Goal: Task Accomplishment & Management: Use online tool/utility

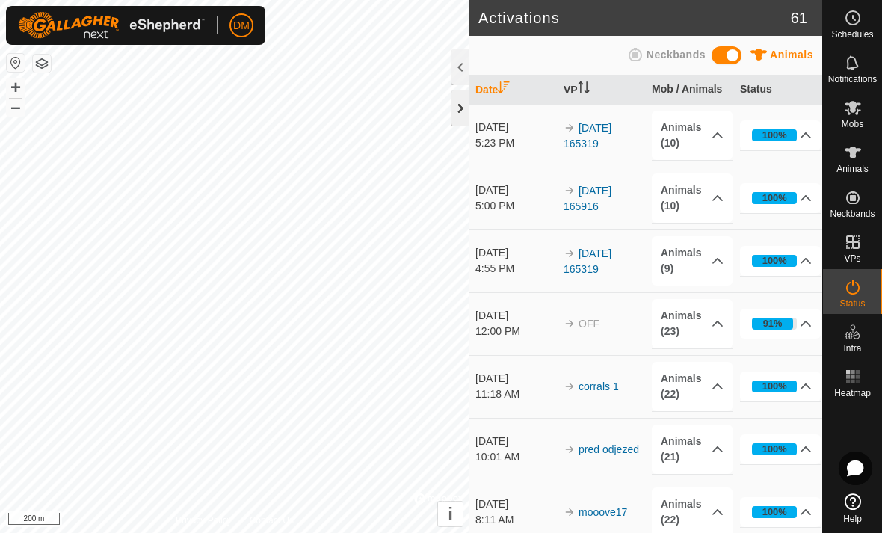
click at [460, 111] on div at bounding box center [460, 108] width 18 height 36
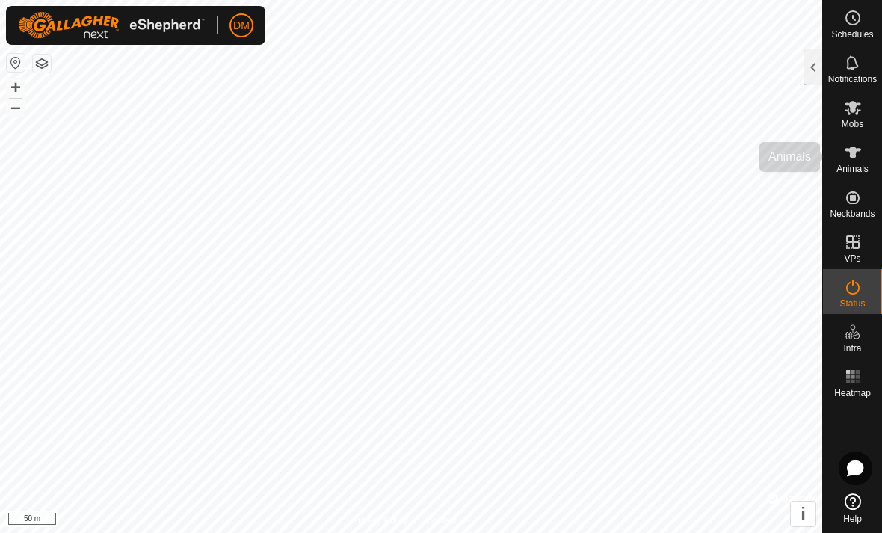
click at [853, 162] on es-animals-svg-icon at bounding box center [852, 152] width 27 height 24
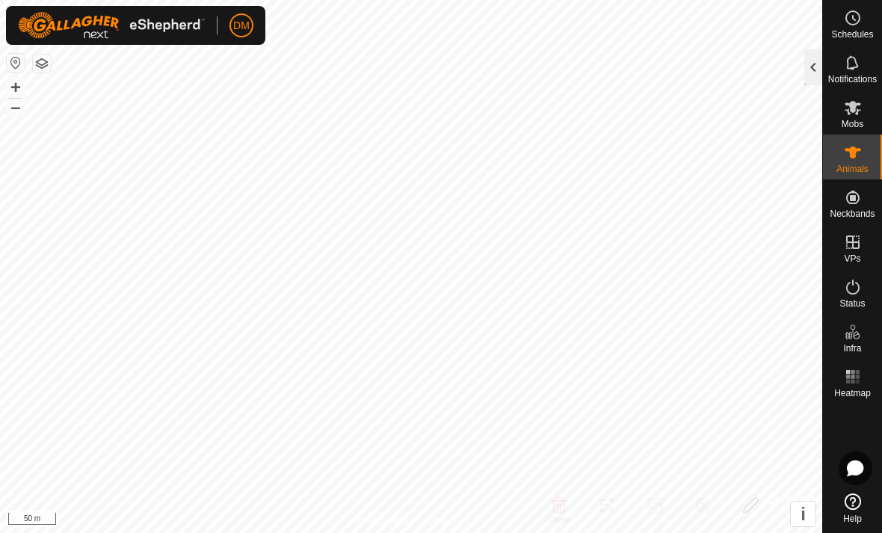
click at [818, 77] on div at bounding box center [813, 67] width 18 height 36
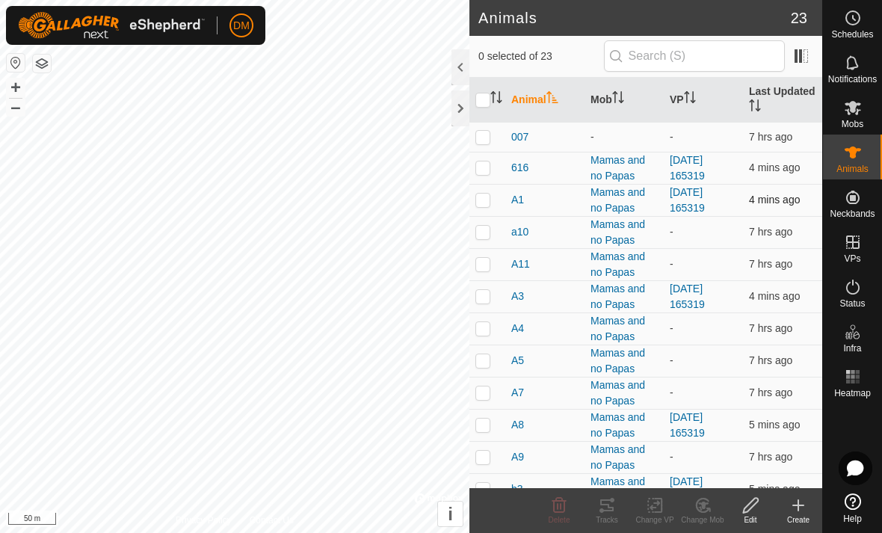
click at [487, 199] on p-checkbox at bounding box center [482, 200] width 15 height 12
checkbox input "false"
click at [484, 228] on p-checkbox at bounding box center [482, 232] width 15 height 12
checkbox input "true"
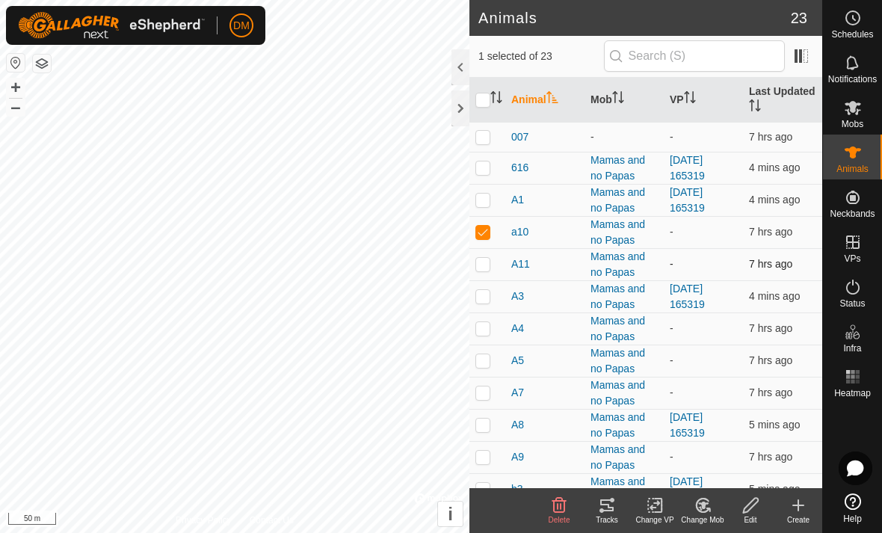
click at [484, 265] on p-checkbox at bounding box center [482, 264] width 15 height 12
checkbox input "true"
click at [476, 293] on p-checkbox at bounding box center [482, 296] width 15 height 12
click at [480, 297] on p-checkbox at bounding box center [482, 296] width 15 height 12
checkbox input "false"
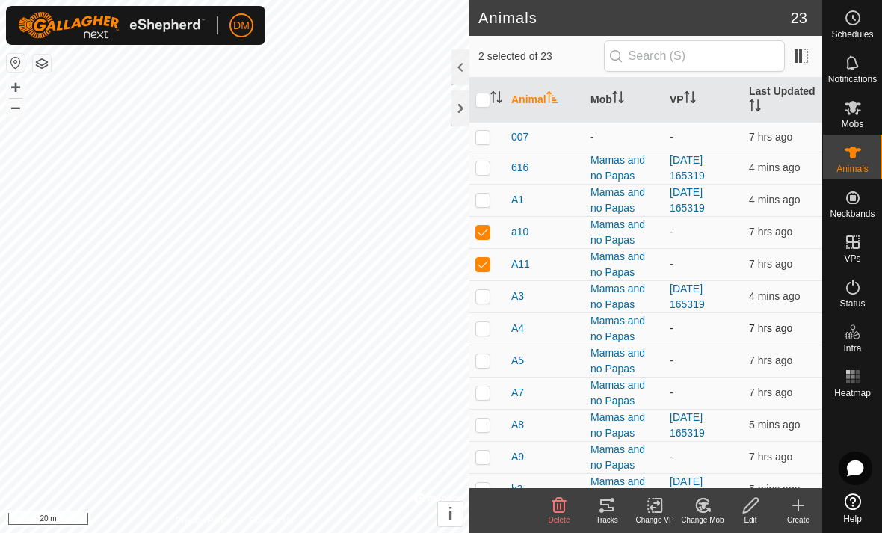
click at [487, 326] on p-checkbox at bounding box center [482, 328] width 15 height 12
checkbox input "true"
click at [483, 358] on p-checkbox at bounding box center [482, 360] width 15 height 12
checkbox input "true"
click at [483, 392] on p-checkbox at bounding box center [482, 392] width 15 height 12
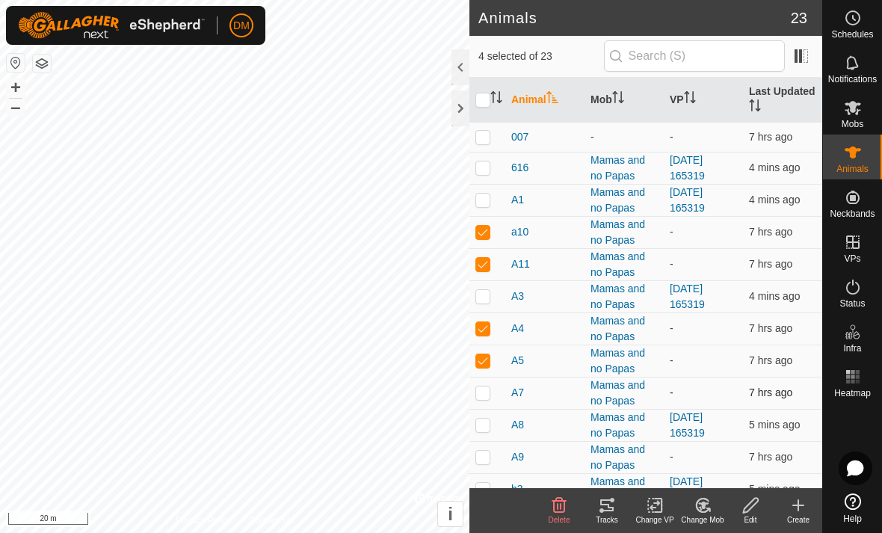
checkbox input "true"
click at [485, 427] on p-checkbox at bounding box center [482, 424] width 15 height 12
checkbox input "false"
click at [484, 459] on p-checkbox at bounding box center [482, 457] width 15 height 12
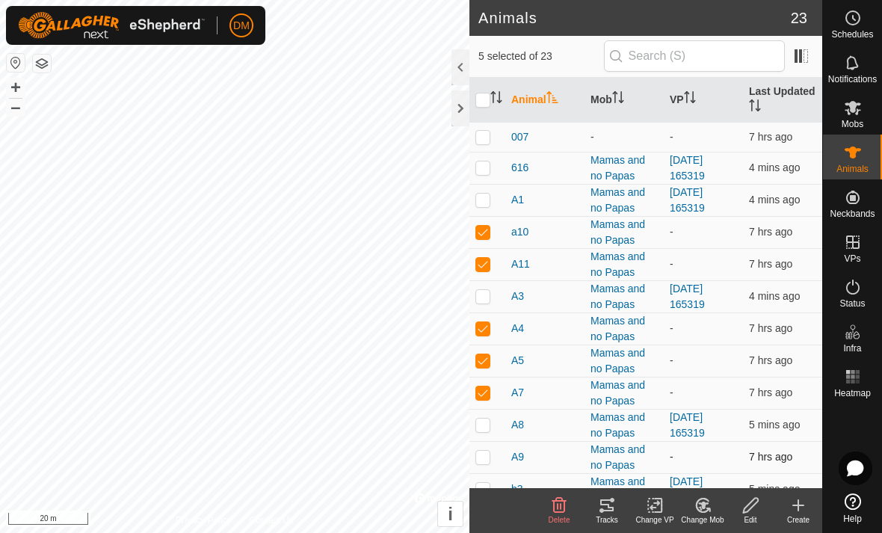
checkbox input "true"
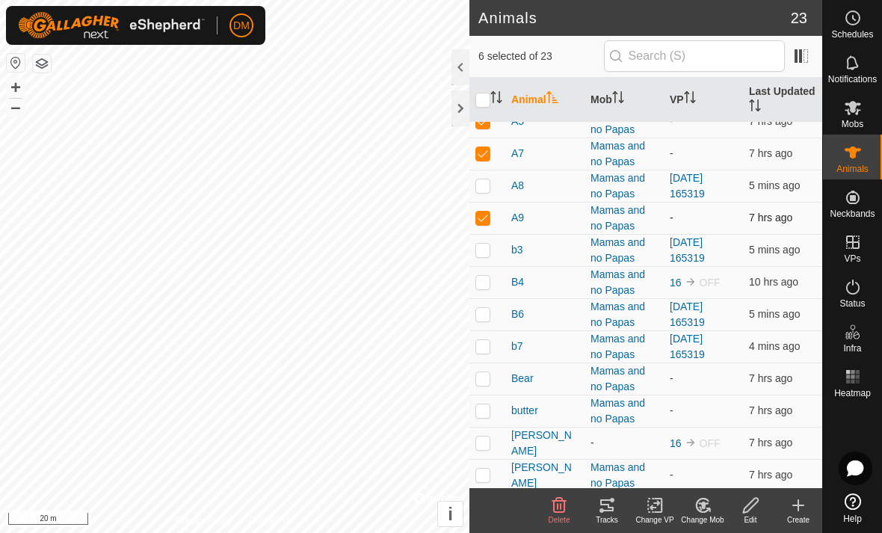
scroll to position [241, 0]
click at [485, 285] on p-checkbox at bounding box center [482, 280] width 15 height 12
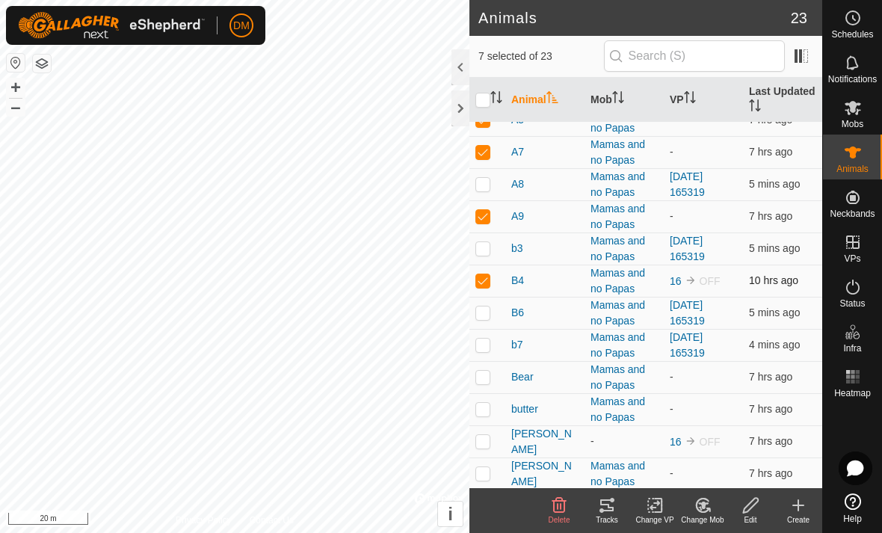
click at [485, 285] on p-checkbox at bounding box center [482, 280] width 15 height 12
checkbox input "false"
click at [482, 315] on p-checkbox at bounding box center [482, 312] width 15 height 12
checkbox input "false"
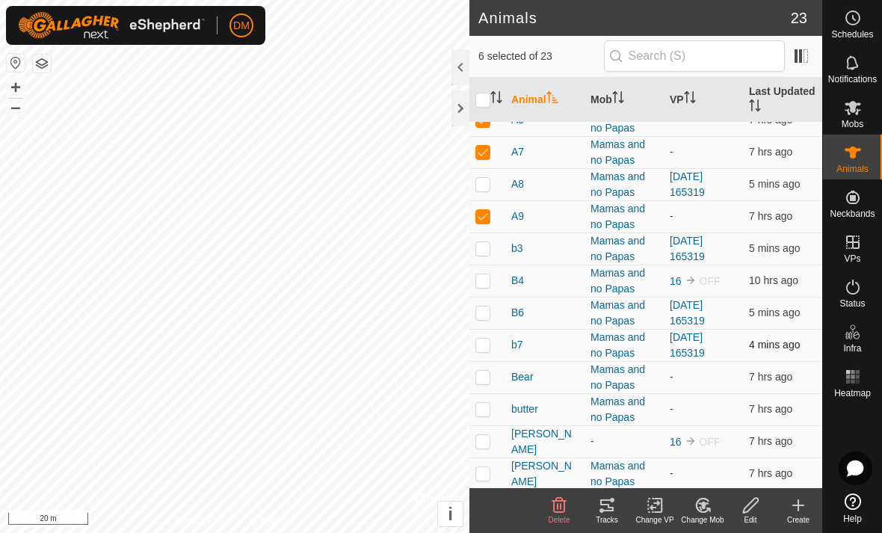
click at [483, 341] on p-checkbox at bounding box center [482, 344] width 15 height 12
checkbox input "false"
click at [483, 372] on p-checkbox at bounding box center [482, 377] width 15 height 12
checkbox input "true"
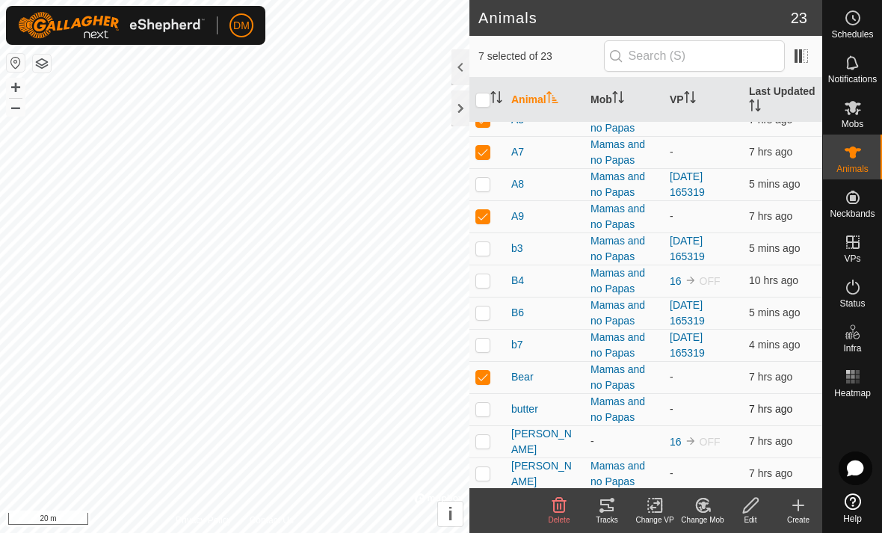
click at [482, 408] on p-checkbox at bounding box center [482, 409] width 15 height 12
checkbox input "true"
click at [485, 470] on p-checkbox at bounding box center [482, 473] width 15 height 12
checkbox input "true"
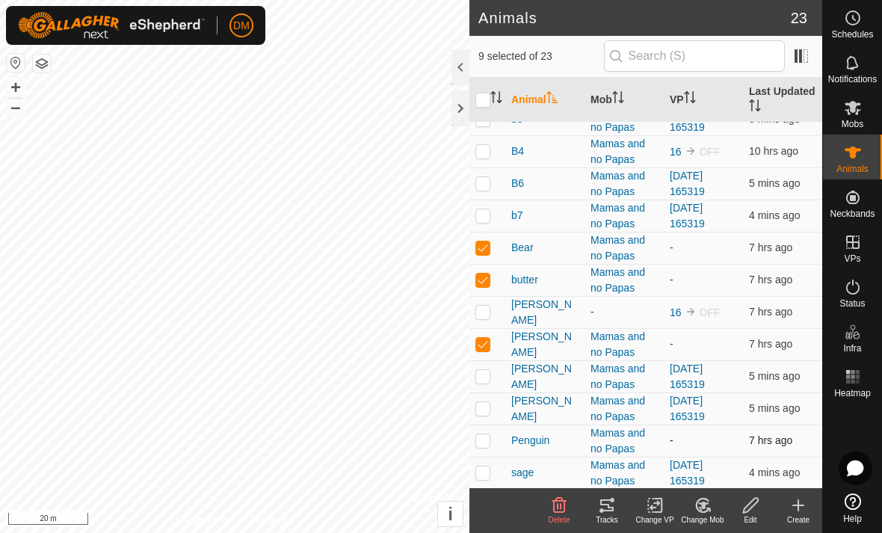
scroll to position [369, 0]
click at [485, 409] on p-checkbox at bounding box center [482, 409] width 15 height 12
checkbox input "false"
click at [483, 437] on p-checkbox at bounding box center [482, 441] width 15 height 12
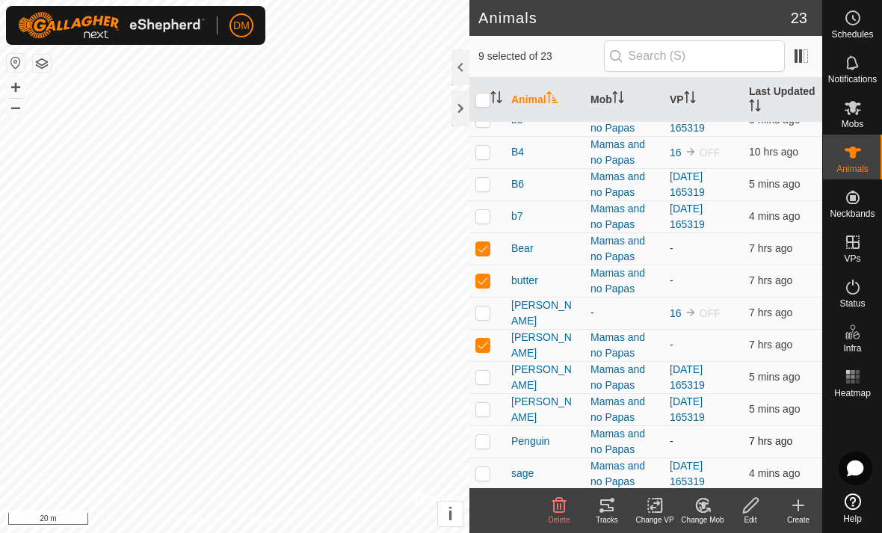
checkbox input "true"
click at [651, 502] on icon at bounding box center [655, 505] width 19 height 18
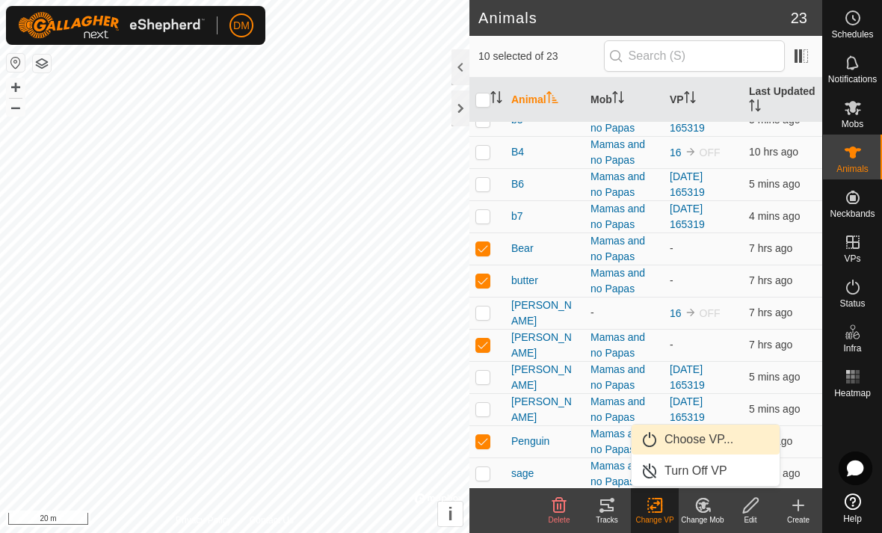
click at [671, 446] on link "Choose VP..." at bounding box center [705, 439] width 148 height 30
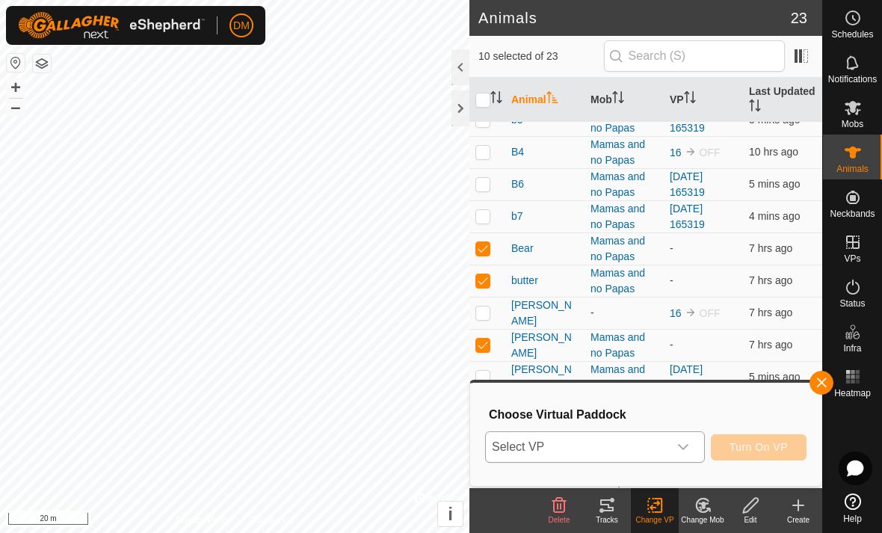
click at [670, 442] on div "dropdown trigger" at bounding box center [683, 447] width 30 height 30
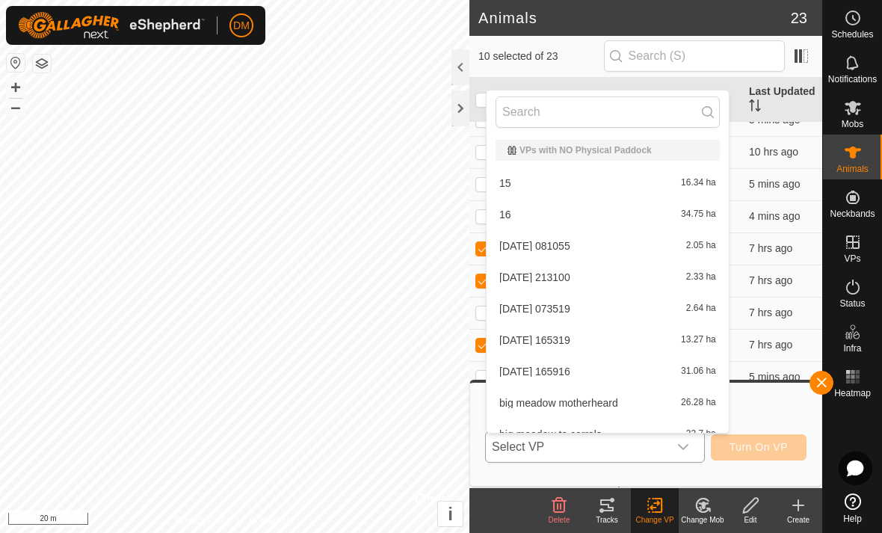
scroll to position [16, 0]
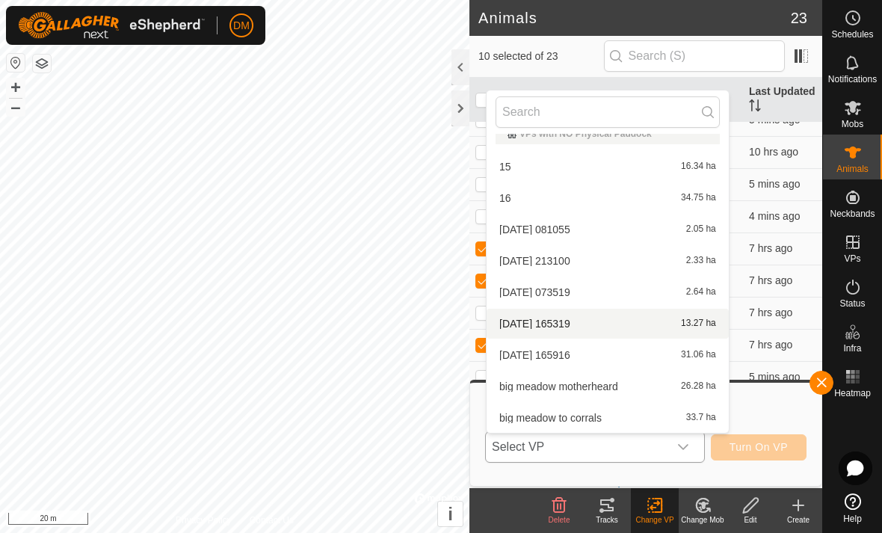
click at [596, 325] on li "2025-08-15 165319 13.27 ha" at bounding box center [607, 324] width 242 height 30
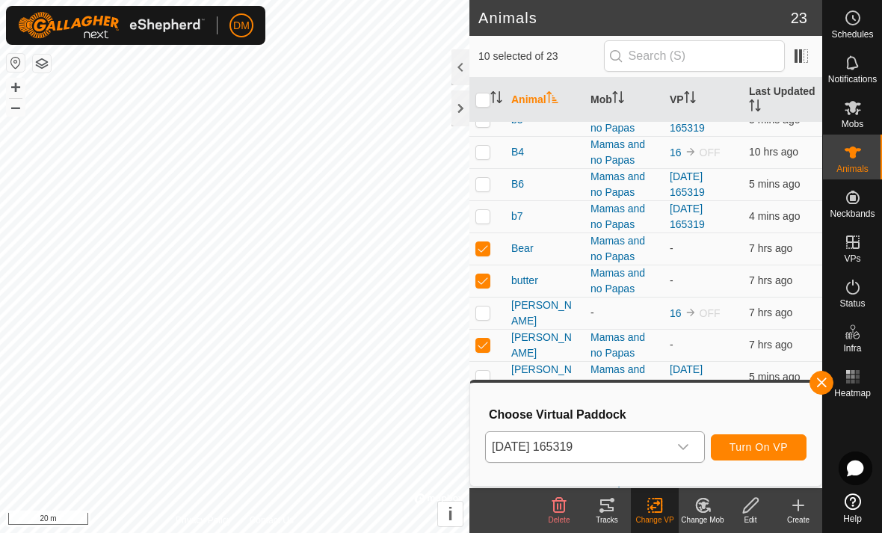
click at [734, 448] on span "Turn On VP" at bounding box center [758, 447] width 58 height 12
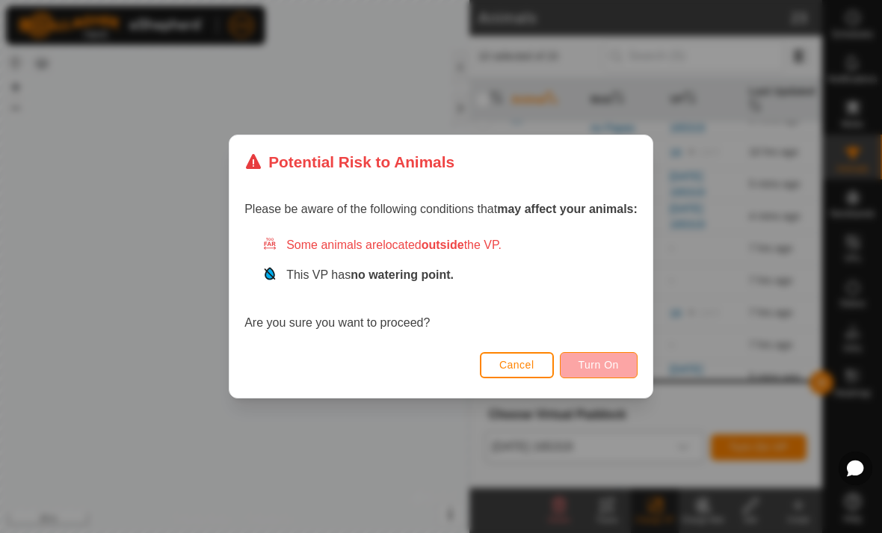
click at [593, 365] on span "Turn On" at bounding box center [598, 365] width 40 height 12
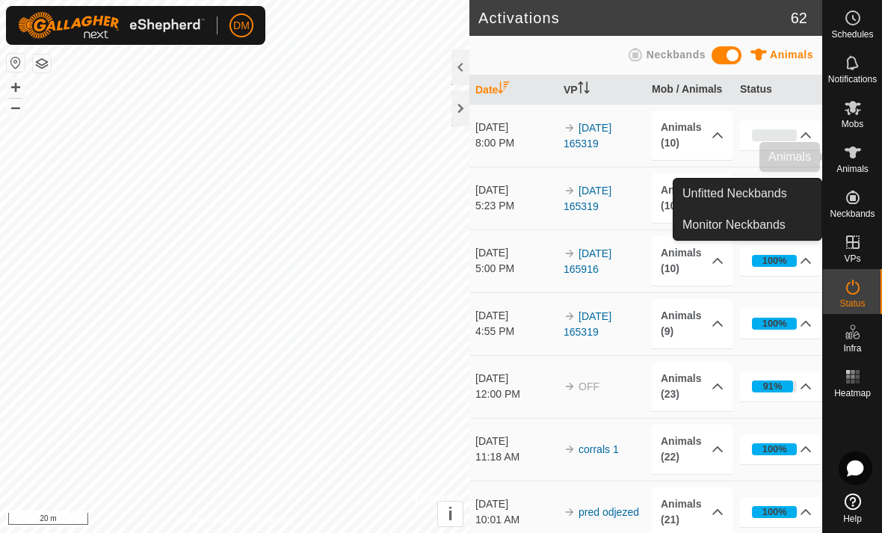
click at [865, 167] on span "Animals" at bounding box center [852, 168] width 32 height 9
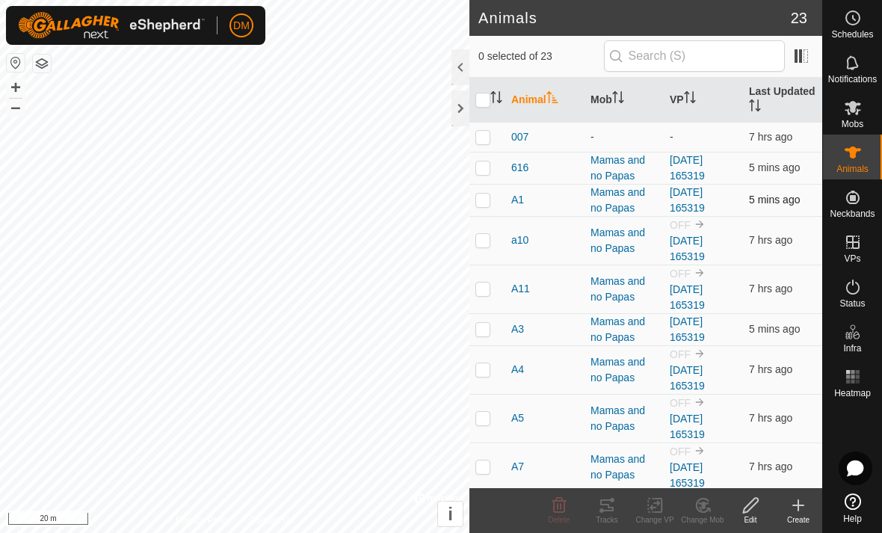
click at [482, 197] on p-checkbox at bounding box center [482, 200] width 15 height 12
checkbox input "false"
click at [481, 234] on p-checkbox at bounding box center [482, 240] width 15 height 12
checkbox input "true"
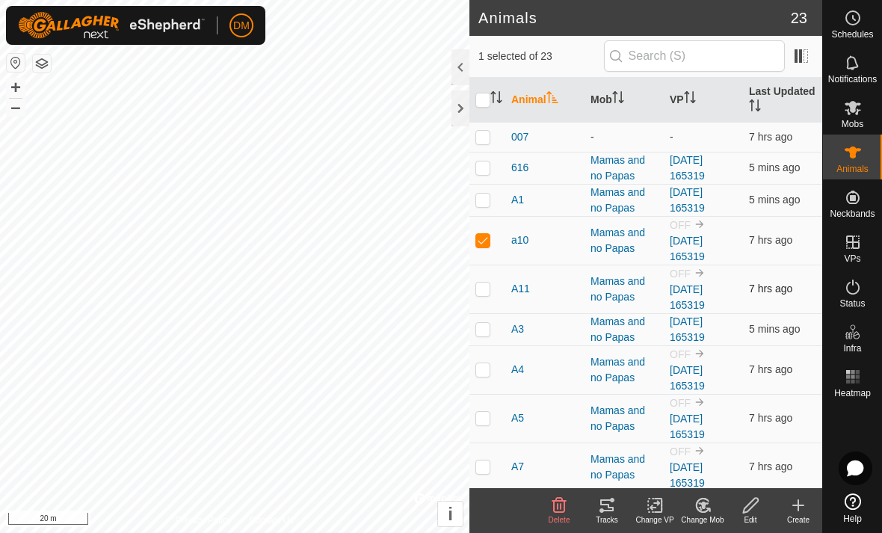
click at [486, 282] on p-checkbox at bounding box center [482, 288] width 15 height 12
checkbox input "true"
click at [484, 323] on p-checkbox at bounding box center [482, 329] width 15 height 12
click at [484, 313] on td at bounding box center [487, 329] width 36 height 32
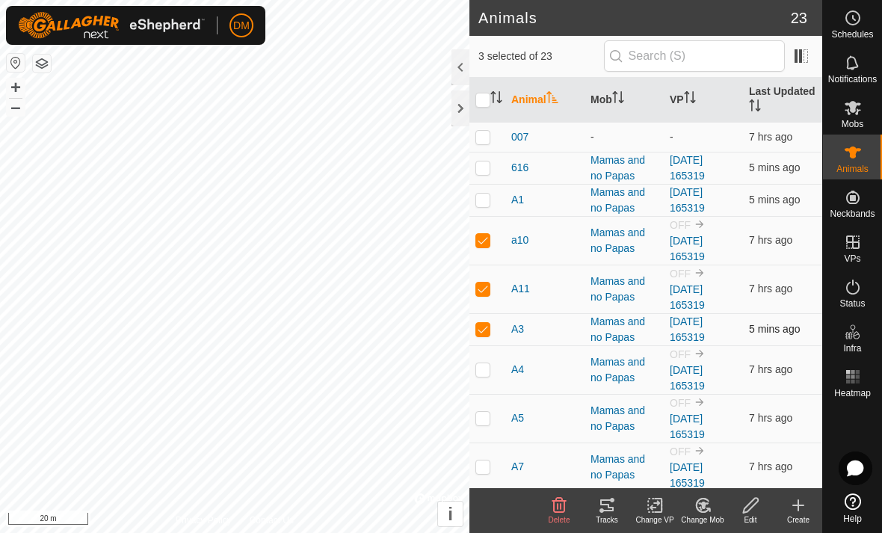
click at [483, 323] on p-checkbox at bounding box center [482, 329] width 15 height 12
checkbox input "false"
click at [483, 345] on td at bounding box center [487, 369] width 36 height 49
click at [483, 363] on p-checkbox at bounding box center [482, 369] width 15 height 12
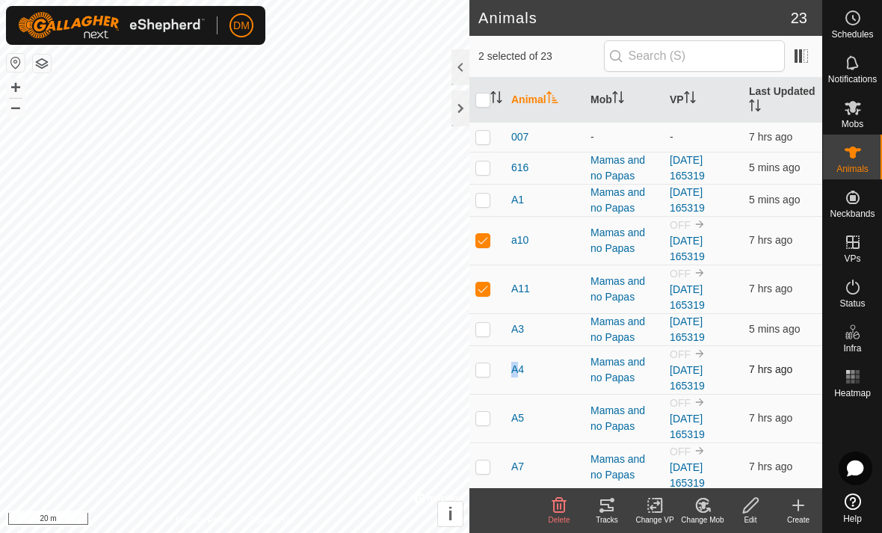
checkbox input "true"
click at [485, 394] on td at bounding box center [487, 418] width 36 height 49
checkbox input "true"
click at [482, 460] on p-checkbox at bounding box center [482, 466] width 15 height 12
checkbox input "true"
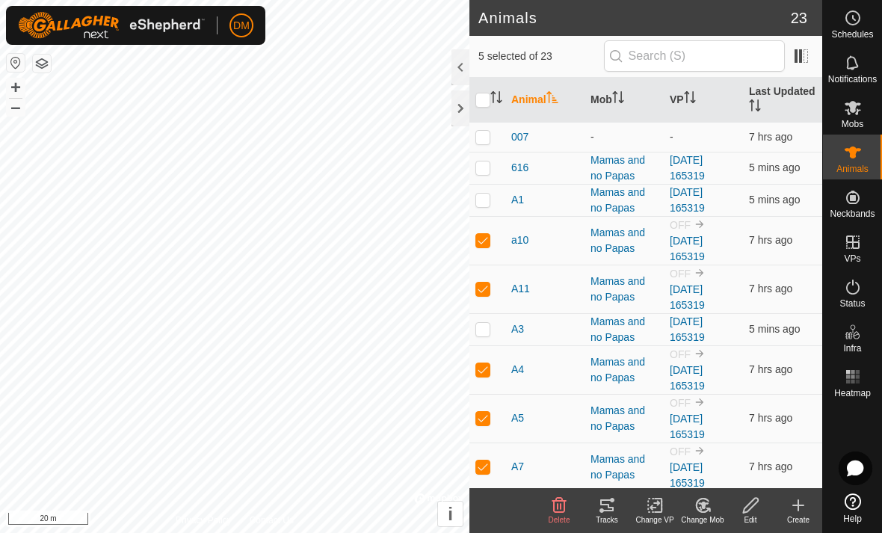
scroll to position [52, 0]
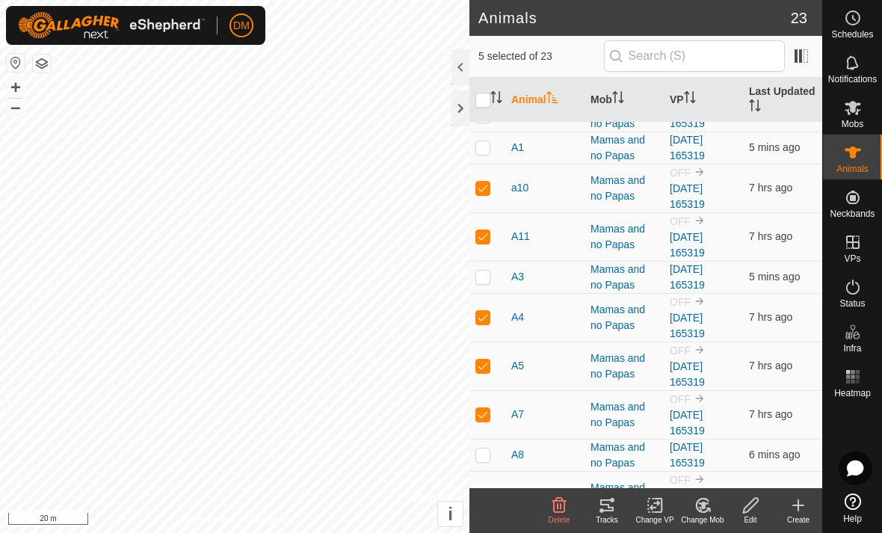
click at [485, 489] on p-checkbox at bounding box center [482, 495] width 15 height 12
checkbox input "true"
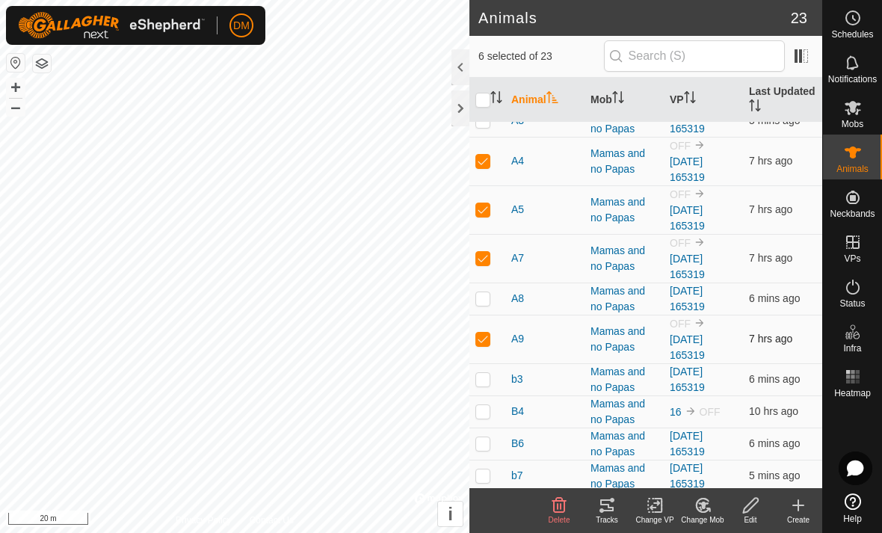
scroll to position [213, 0]
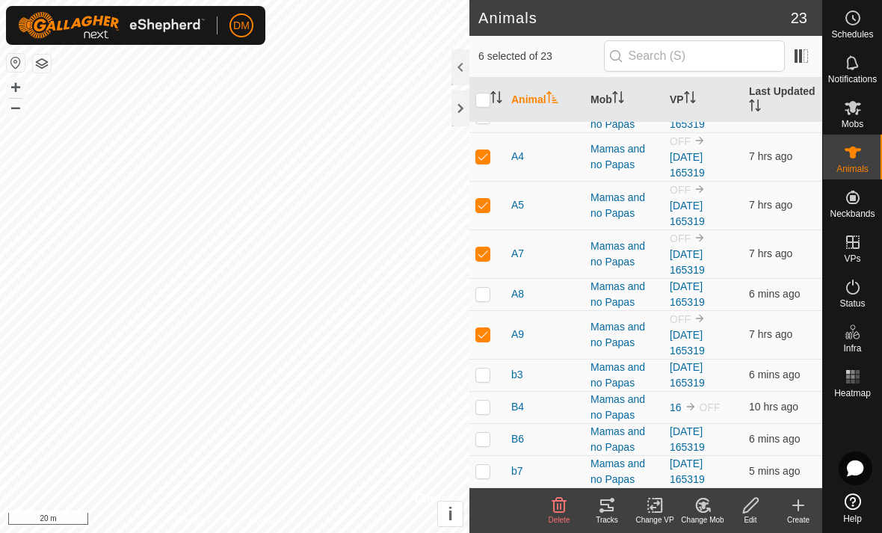
click at [484, 505] on p-checkbox at bounding box center [482, 511] width 15 height 12
checkbox input "true"
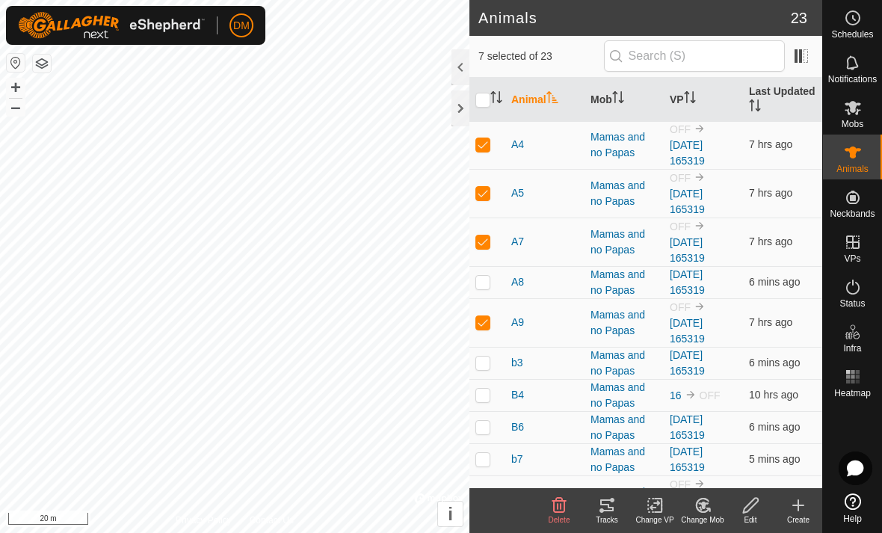
checkbox input "true"
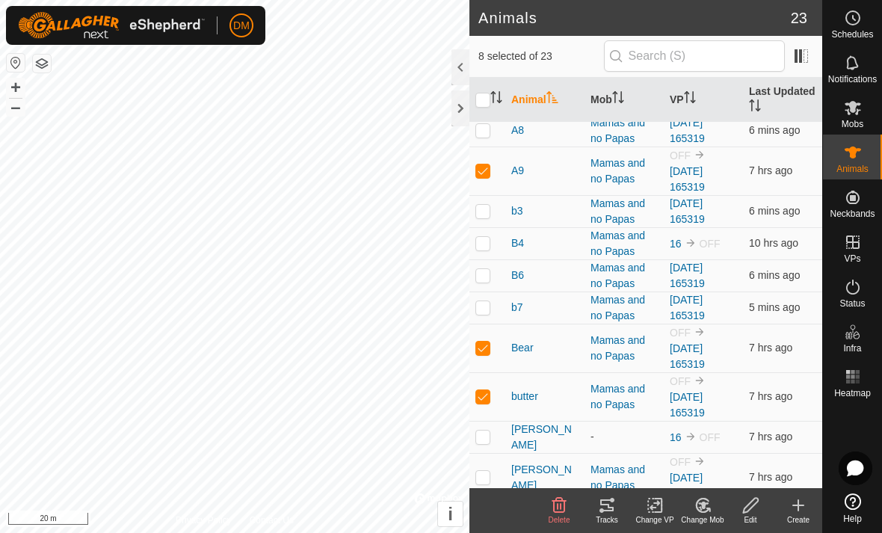
scroll to position [377, 0]
checkbox input "true"
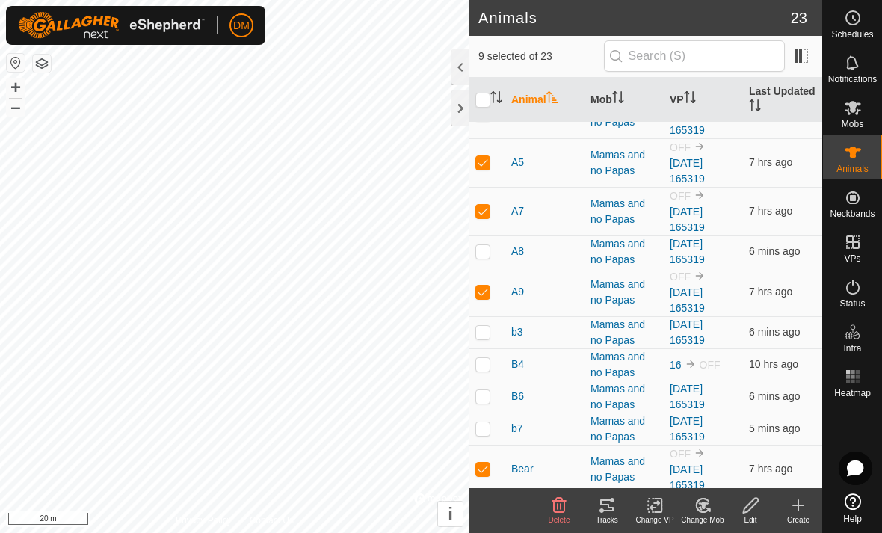
scroll to position [229, 0]
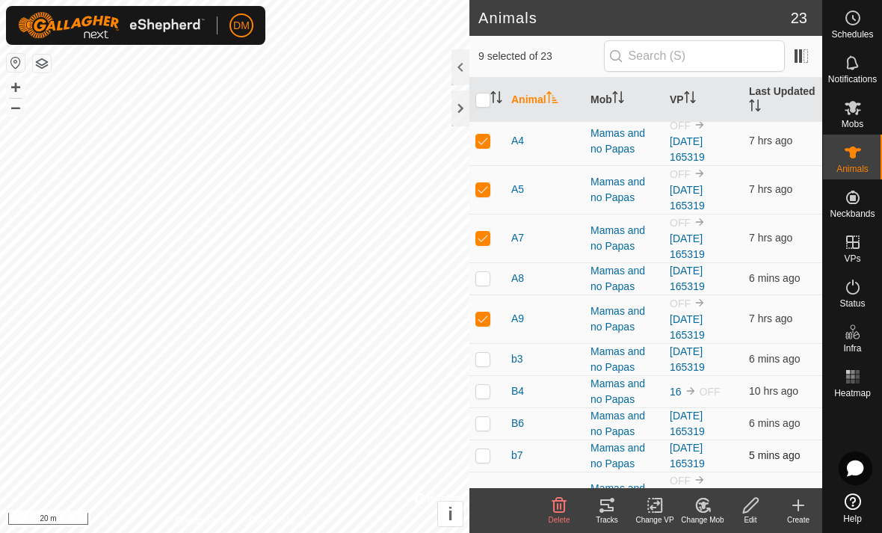
click at [488, 449] on p-checkbox at bounding box center [482, 455] width 15 height 12
checkbox input "false"
click at [485, 417] on p-checkbox at bounding box center [482, 423] width 15 height 12
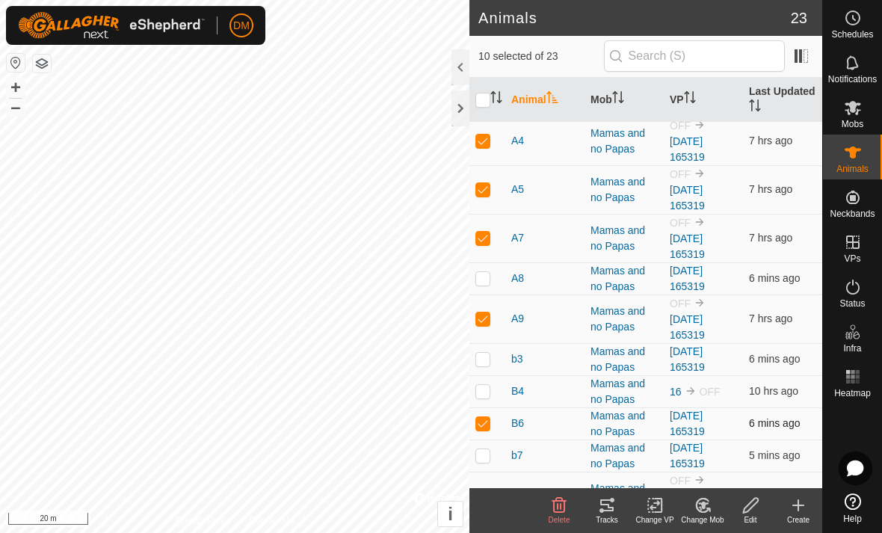
checkbox input "false"
click at [480, 343] on td at bounding box center [487, 359] width 36 height 32
click at [482, 353] on p-checkbox at bounding box center [482, 359] width 15 height 12
checkbox input "false"
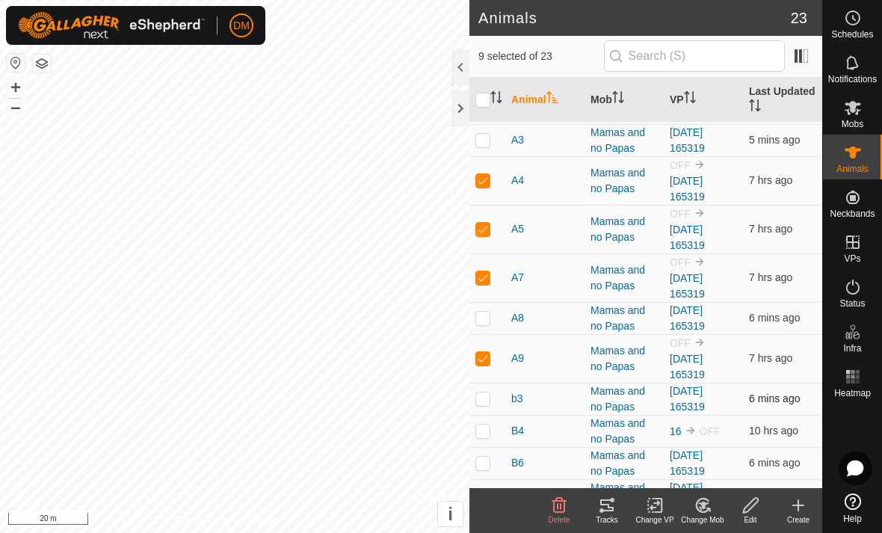
scroll to position [186, 0]
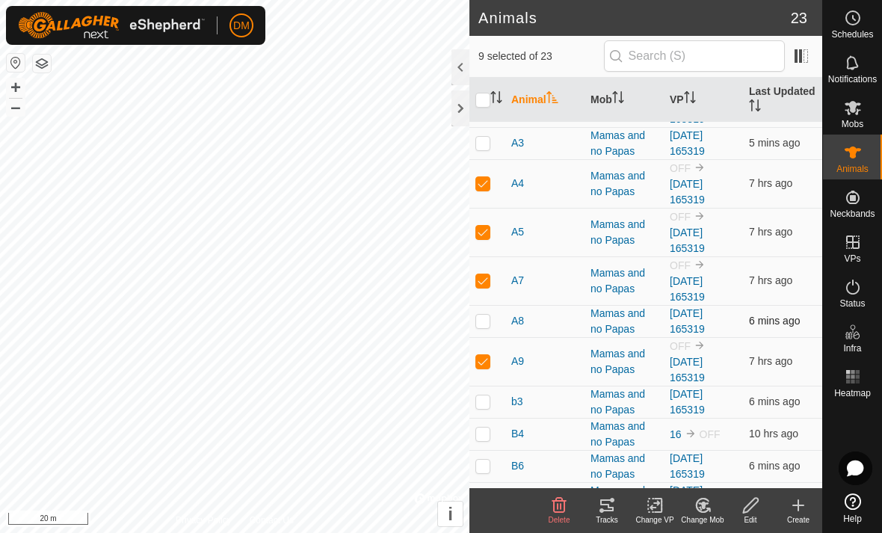
click at [483, 315] on p-checkbox at bounding box center [482, 321] width 15 height 12
checkbox input "false"
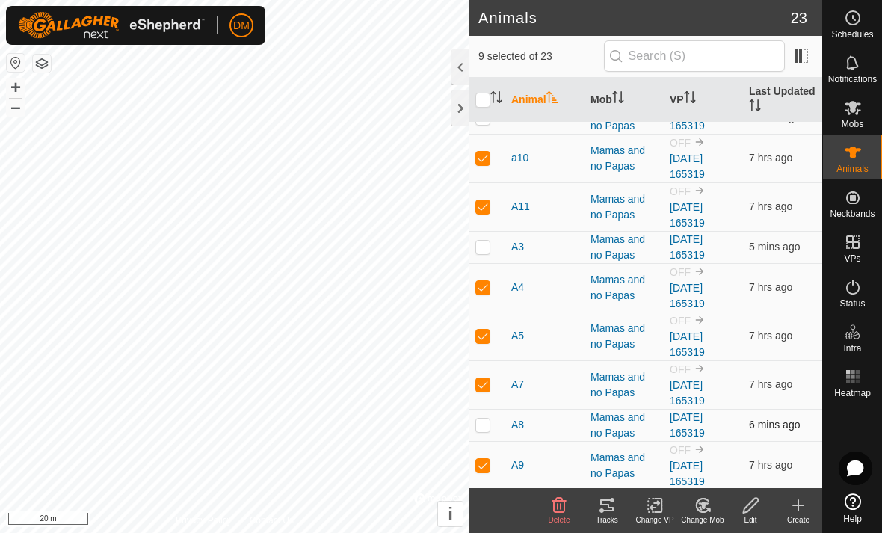
scroll to position [28, 0]
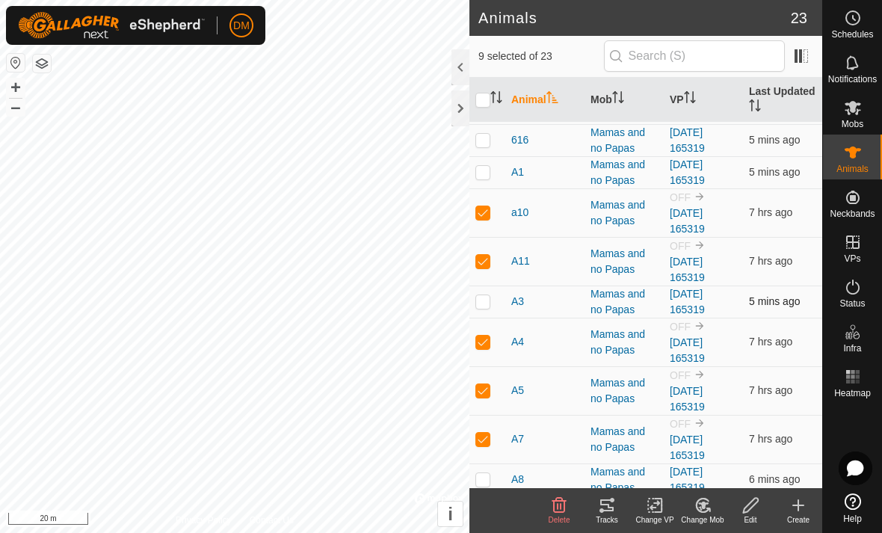
click at [485, 295] on p-checkbox at bounding box center [482, 301] width 15 height 12
checkbox input "false"
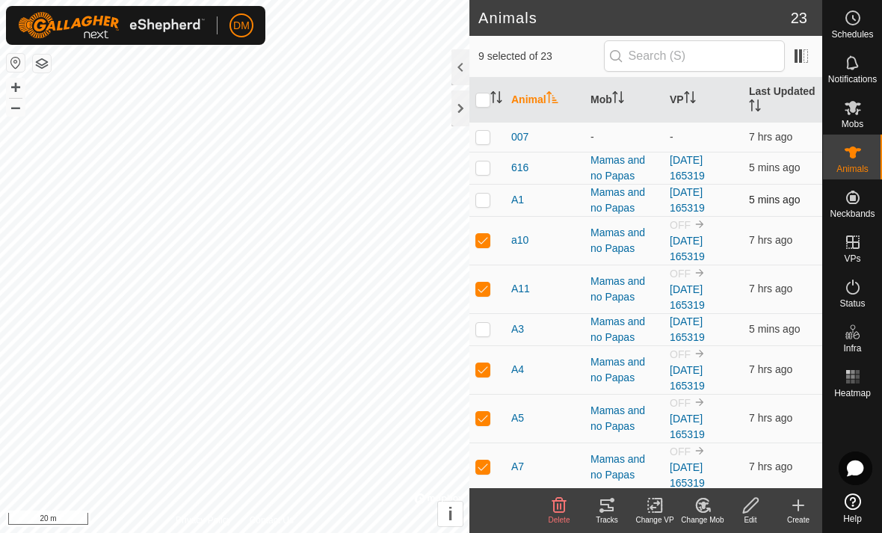
scroll to position [0, 0]
click at [483, 201] on p-checkbox at bounding box center [482, 200] width 15 height 12
checkbox input "false"
click at [489, 164] on p-checkbox at bounding box center [482, 167] width 15 height 12
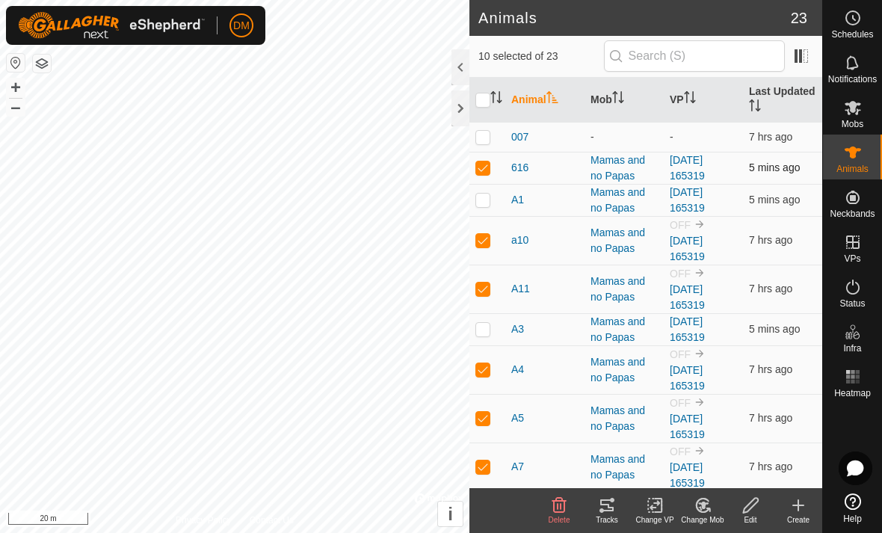
click at [489, 164] on p-checkbox at bounding box center [482, 167] width 15 height 12
checkbox input "false"
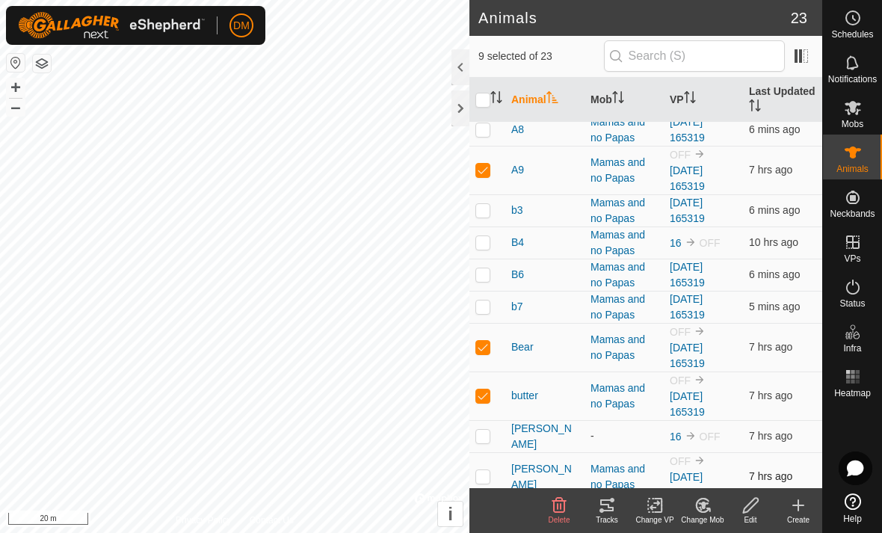
scroll to position [377, 0]
click at [487, 471] on p-checkbox at bounding box center [482, 477] width 15 height 12
checkbox input "true"
click at [650, 507] on icon at bounding box center [654, 505] width 10 height 10
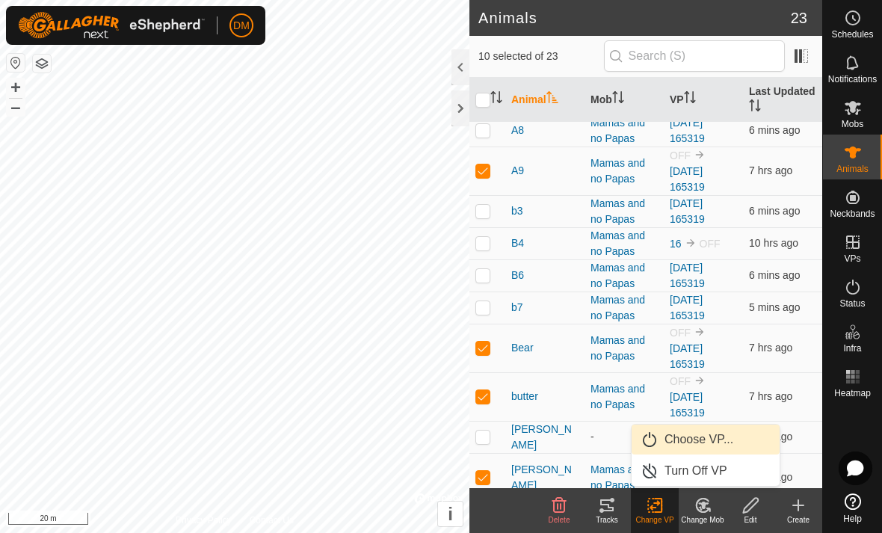
click at [675, 446] on link "Choose VP..." at bounding box center [705, 439] width 148 height 30
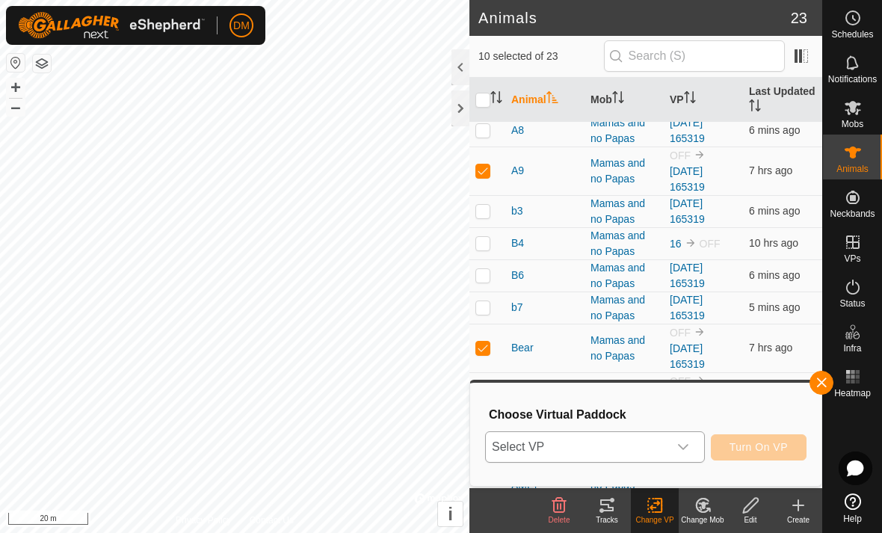
click at [665, 445] on span "Select VP" at bounding box center [577, 447] width 182 height 30
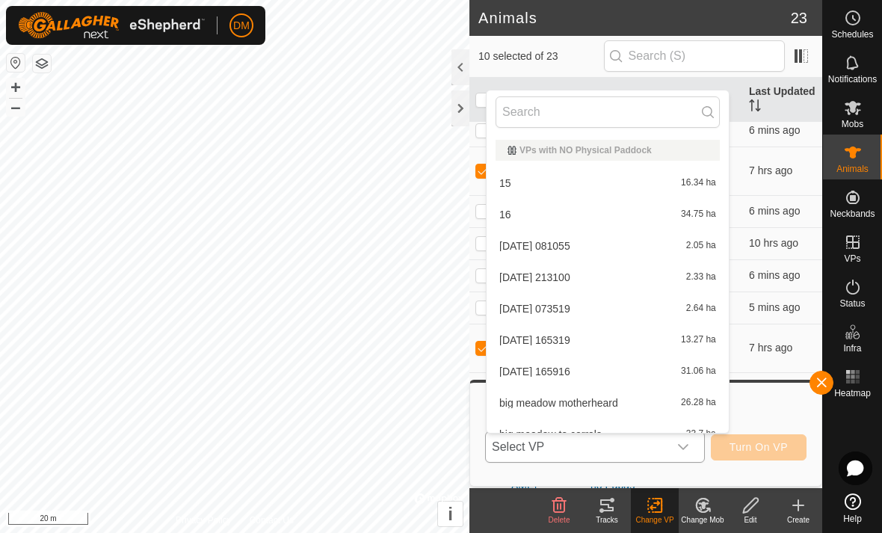
scroll to position [16, 0]
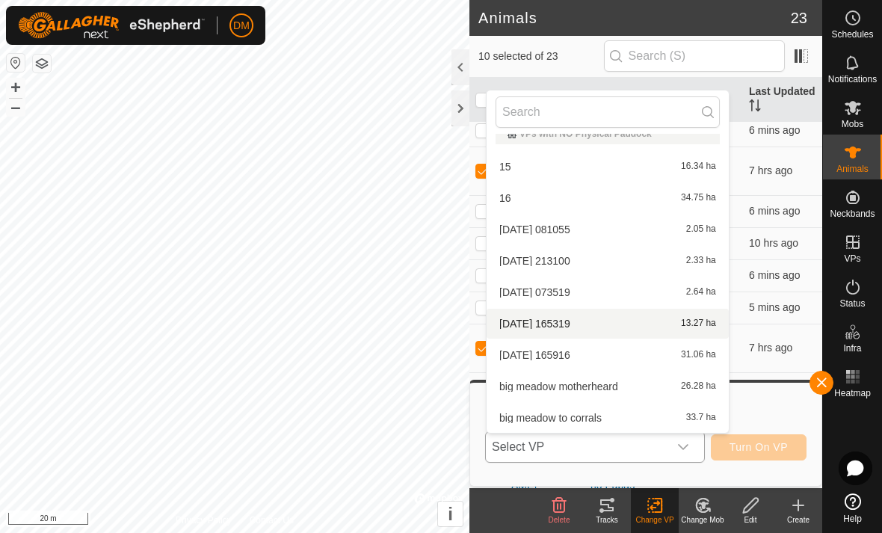
click at [599, 323] on li "2025-08-15 165319 13.27 ha" at bounding box center [607, 324] width 242 height 30
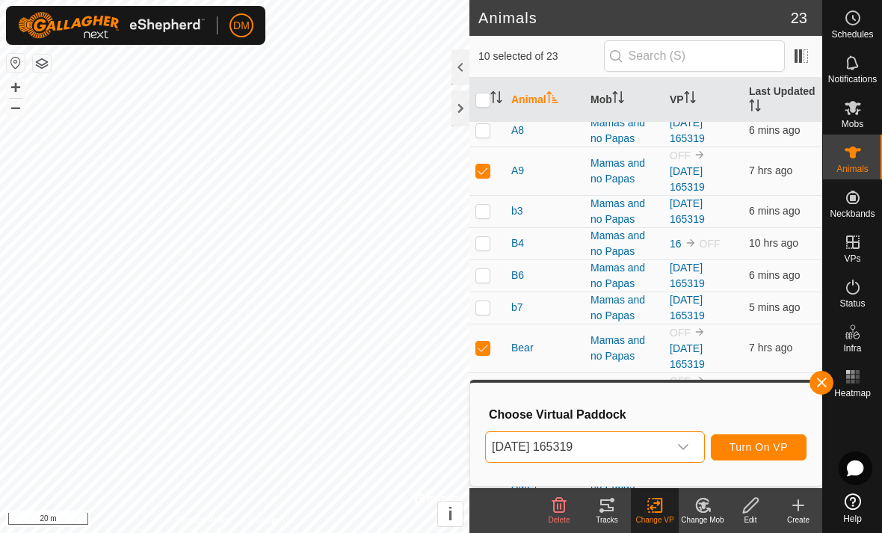
click at [751, 453] on span "Turn On VP" at bounding box center [758, 447] width 58 height 12
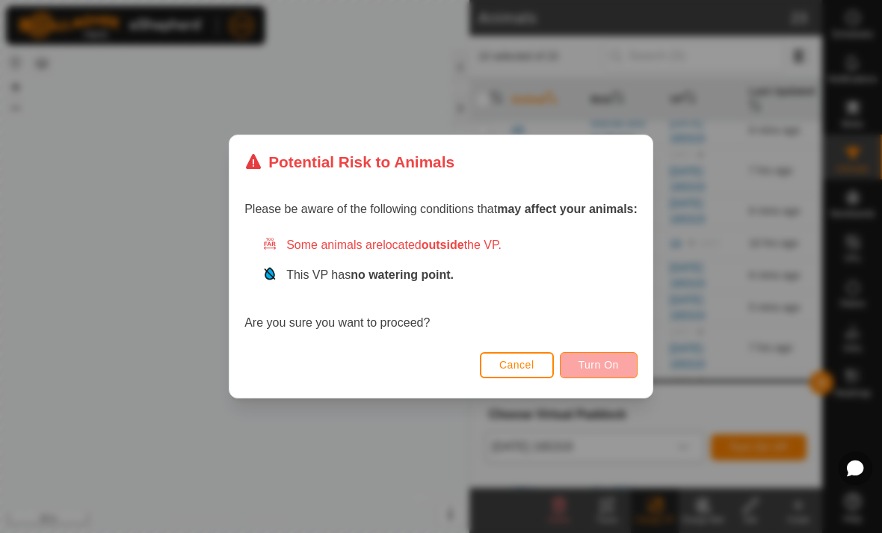
click at [589, 363] on span "Turn On" at bounding box center [598, 365] width 40 height 12
